Goal: Obtain resource: Obtain resource

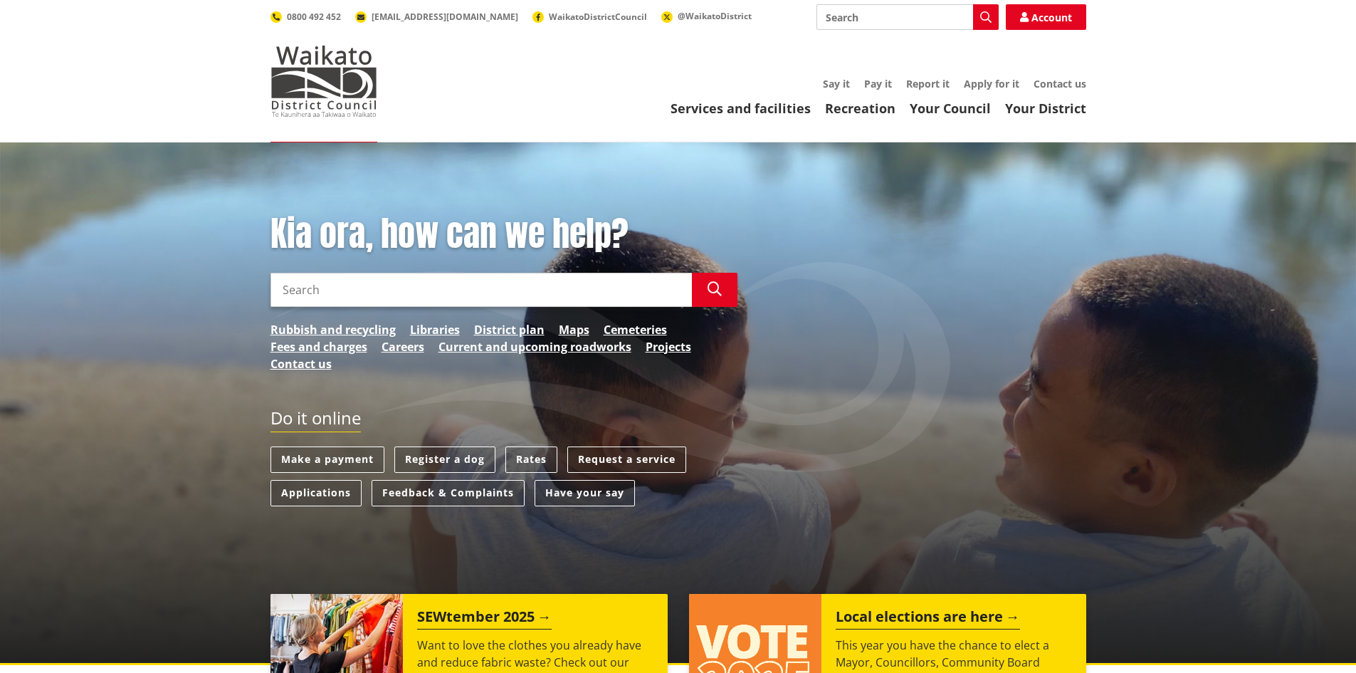
click at [356, 288] on input "Search" at bounding box center [480, 290] width 421 height 34
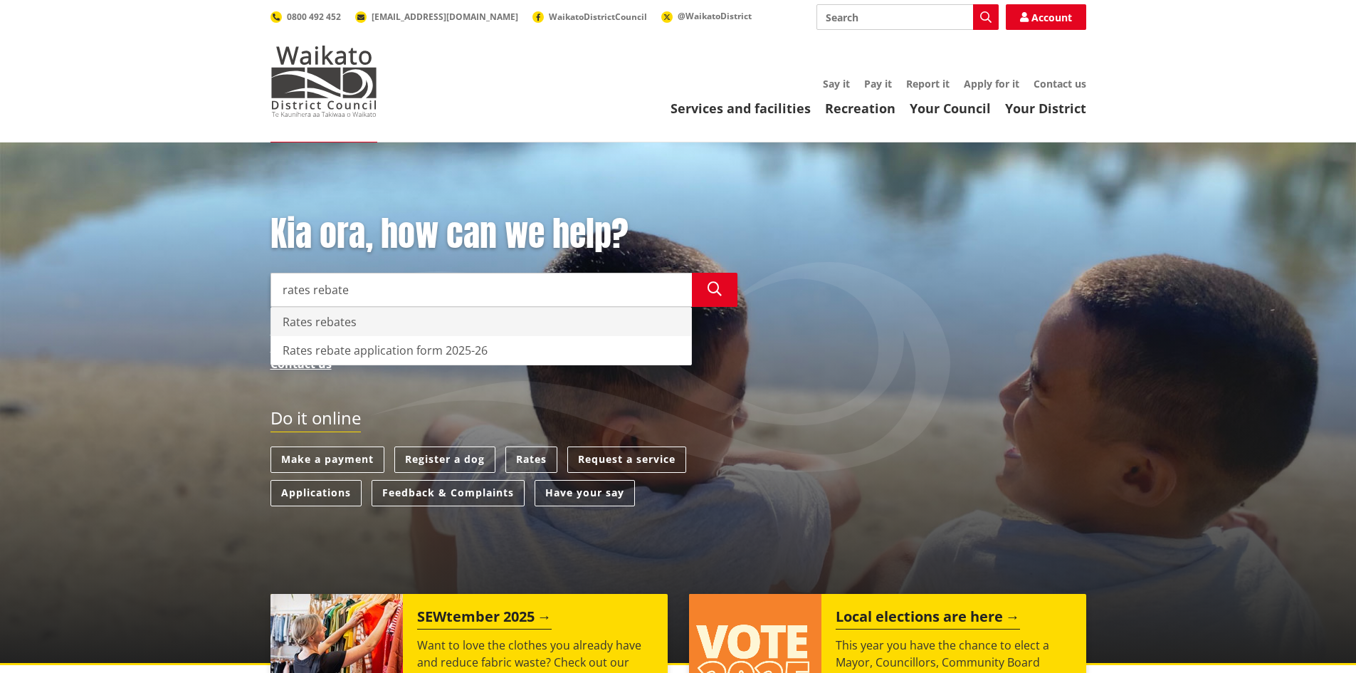
type input "rates rebate"
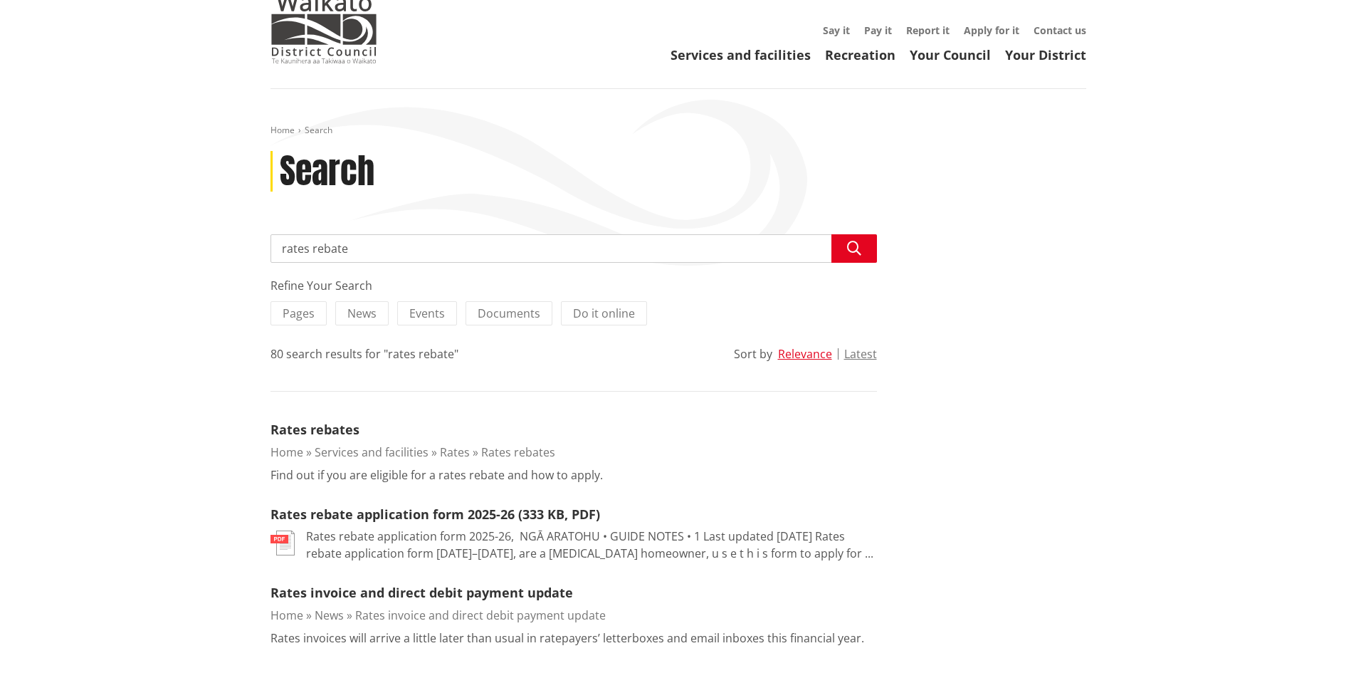
scroll to position [119, 0]
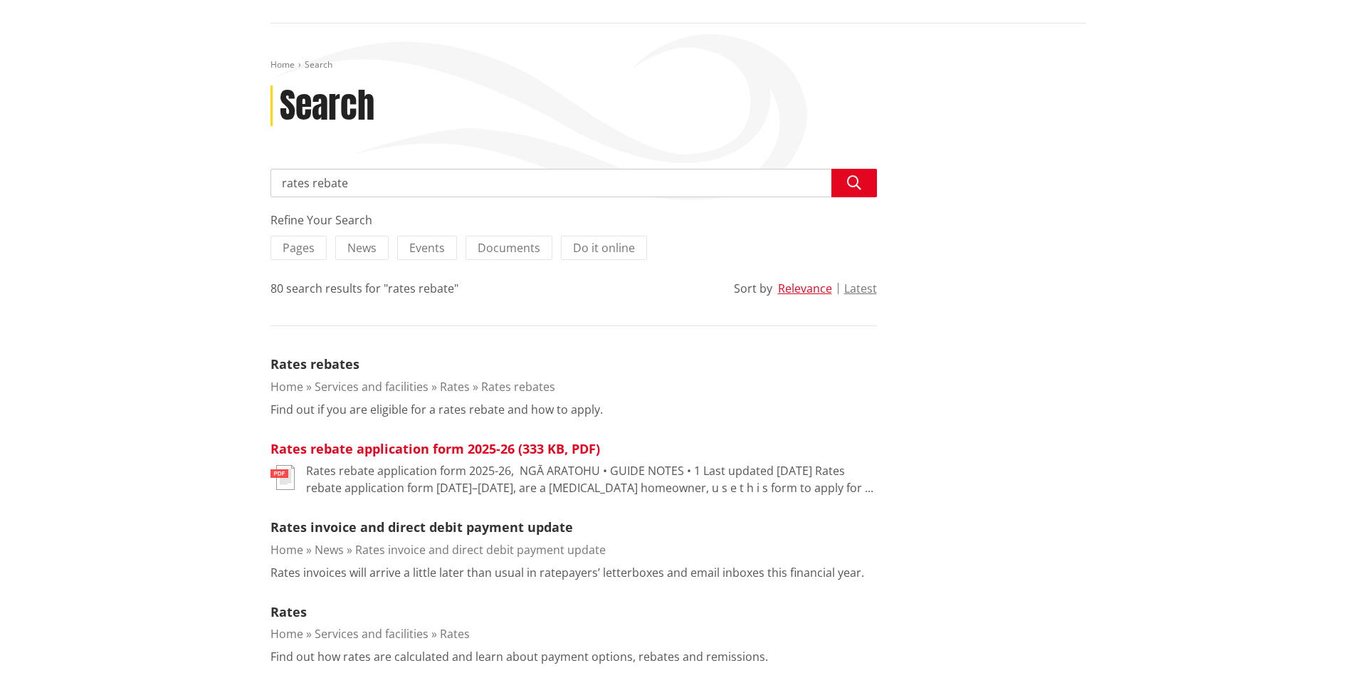
click at [340, 451] on link "Rates rebate application form 2025-26 (333 KB, PDF)" at bounding box center [435, 448] width 330 height 17
click at [359, 452] on link "Rates rebate application form 2025-26 (333 KB, PDF)" at bounding box center [435, 448] width 330 height 17
click at [282, 482] on img at bounding box center [282, 477] width 24 height 25
